Goal: Navigation & Orientation: Find specific page/section

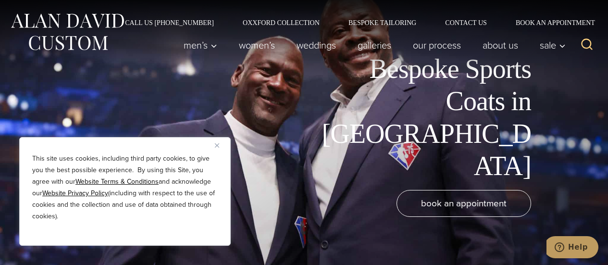
click at [216, 146] on img "Close" at bounding box center [217, 145] width 4 height 4
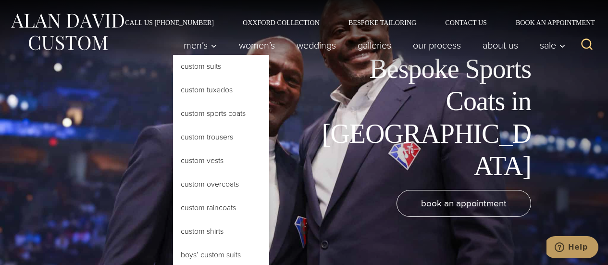
click at [190, 112] on link "Custom Sports Coats" at bounding box center [221, 113] width 96 height 23
click at [195, 110] on link "Custom Sports Coats" at bounding box center [221, 113] width 96 height 23
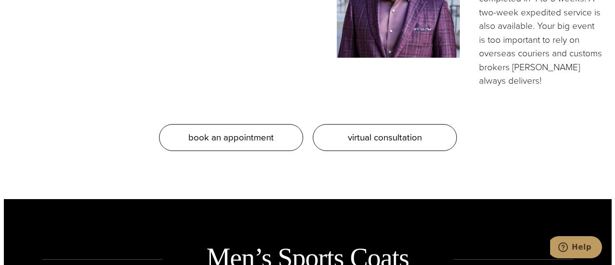
scroll to position [999, 0]
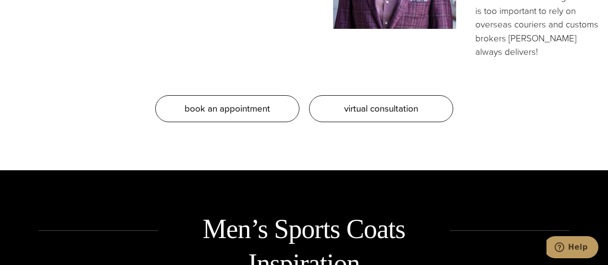
drag, startPoint x: 0, startPoint y: 0, endPoint x: 0, endPoint y: -31, distance: 30.7
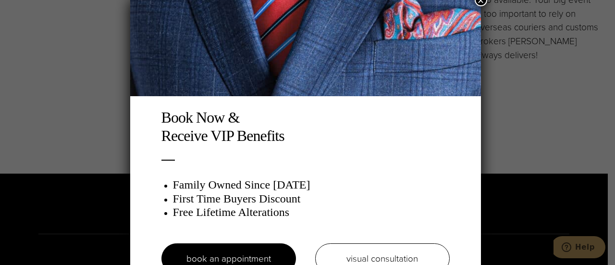
scroll to position [0, 0]
